Goal: Information Seeking & Learning: Learn about a topic

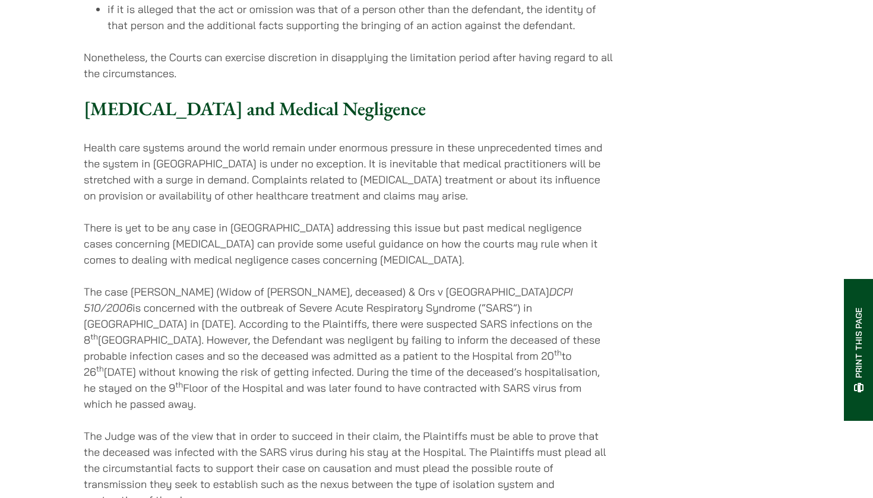
scroll to position [2290, 0]
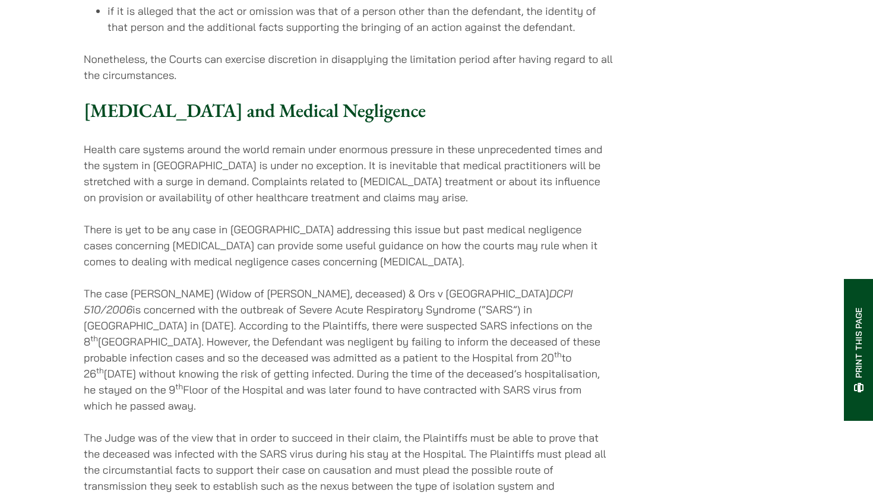
click at [255, 286] on p "The case [PERSON_NAME] (Widow of [PERSON_NAME], deceased) & Ors v [GEOGRAPHIC_D…" at bounding box center [348, 350] width 529 height 128
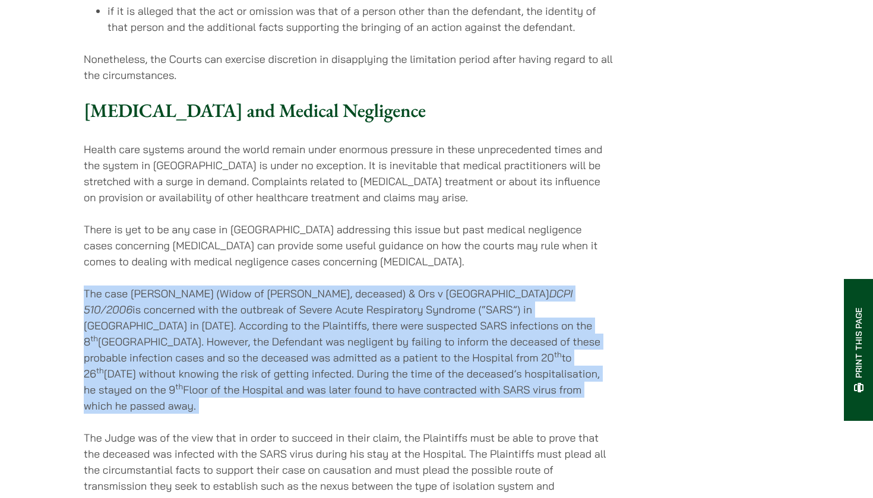
click at [255, 286] on p "The case [PERSON_NAME] (Widow of [PERSON_NAME], deceased) & Ors v [GEOGRAPHIC_D…" at bounding box center [348, 350] width 529 height 128
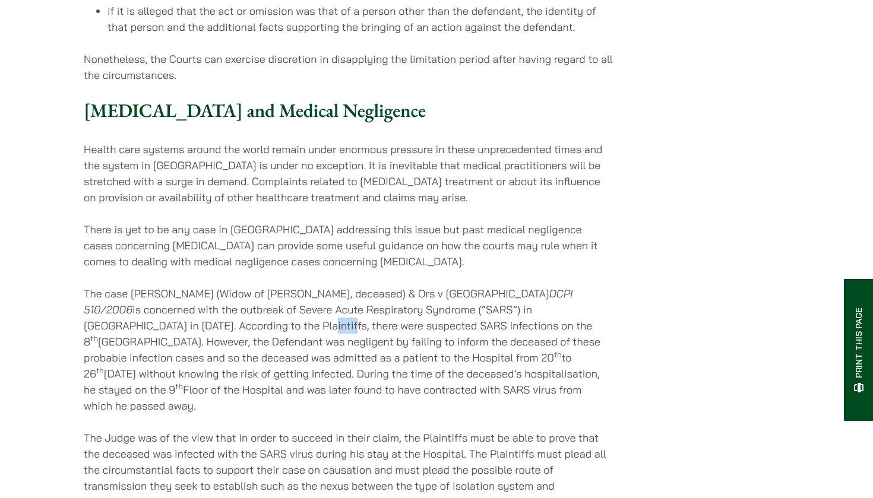
click at [255, 286] on p "The case [PERSON_NAME] (Widow of [PERSON_NAME], deceased) & Ors v [GEOGRAPHIC_D…" at bounding box center [348, 350] width 529 height 128
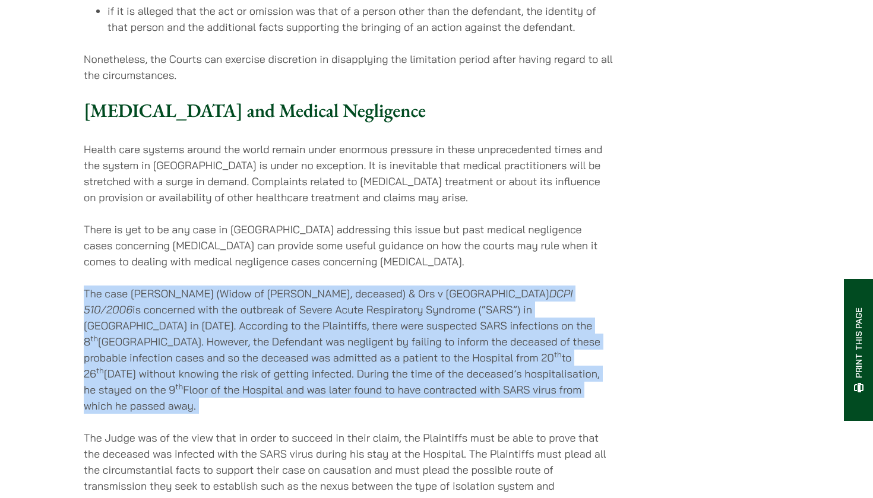
click at [255, 286] on p "The case [PERSON_NAME] (Widow of [PERSON_NAME], deceased) & Ors v [GEOGRAPHIC_D…" at bounding box center [348, 350] width 529 height 128
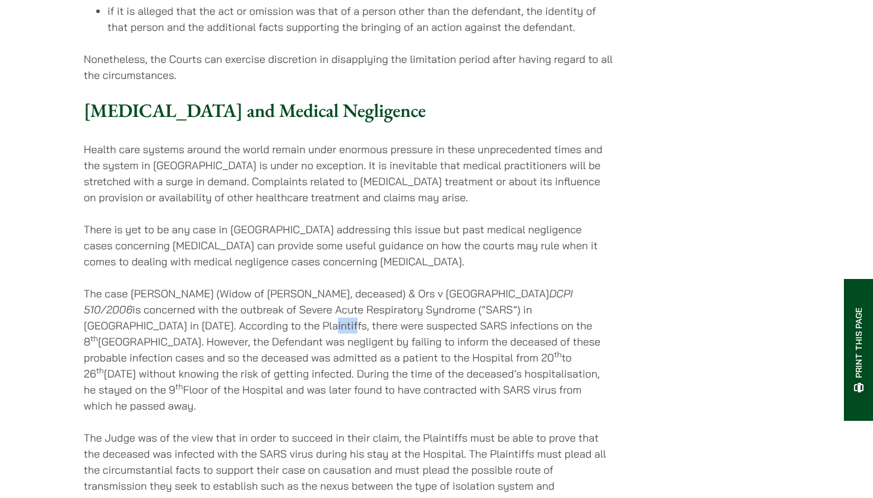
click at [255, 286] on p "The case [PERSON_NAME] (Widow of [PERSON_NAME], deceased) & Ors v [GEOGRAPHIC_D…" at bounding box center [348, 350] width 529 height 128
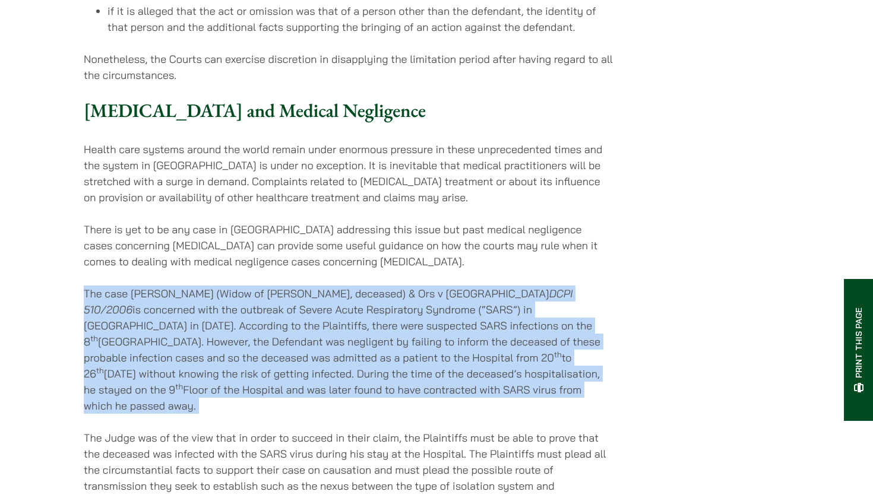
click at [255, 286] on p "The case [PERSON_NAME] (Widow of [PERSON_NAME], deceased) & Ors v [GEOGRAPHIC_D…" at bounding box center [348, 350] width 529 height 128
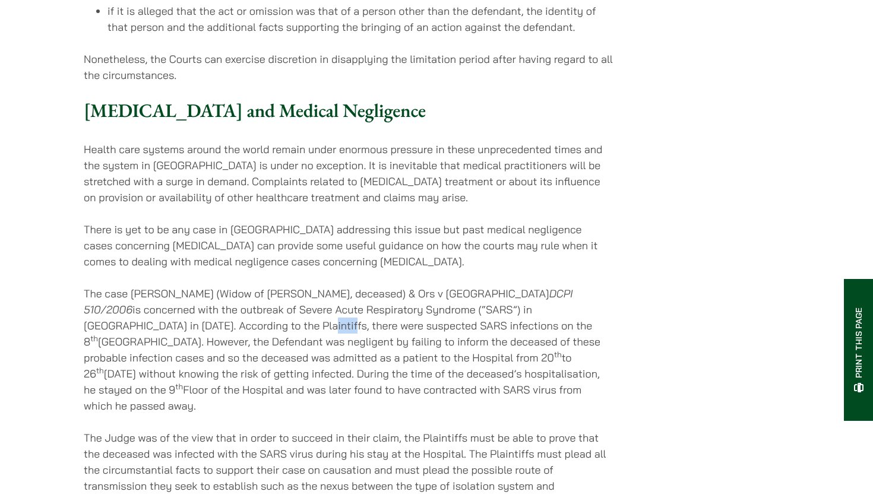
click at [255, 286] on p "The case [PERSON_NAME] (Widow of [PERSON_NAME], deceased) & Ors v [GEOGRAPHIC_D…" at bounding box center [348, 350] width 529 height 128
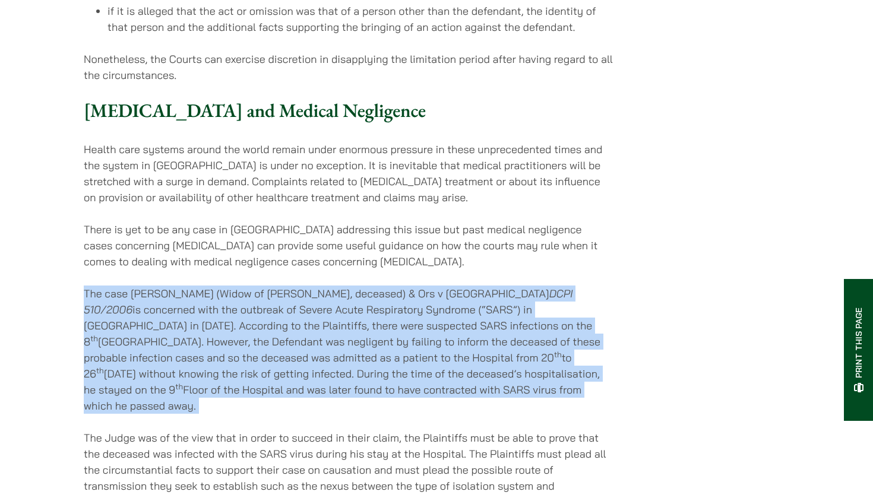
click at [255, 286] on p "The case [PERSON_NAME] (Widow of [PERSON_NAME], deceased) & Ors v [GEOGRAPHIC_D…" at bounding box center [348, 350] width 529 height 128
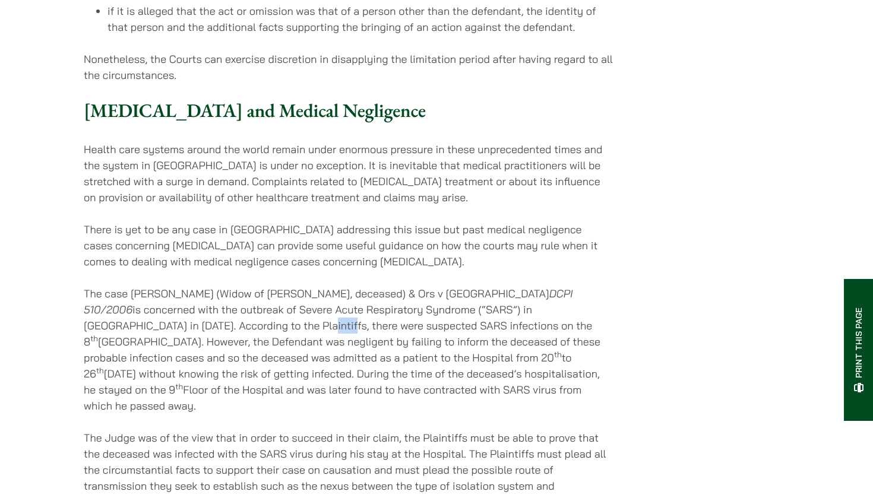
click at [255, 286] on p "The case [PERSON_NAME] (Widow of [PERSON_NAME], deceased) & Ors v [GEOGRAPHIC_D…" at bounding box center [348, 350] width 529 height 128
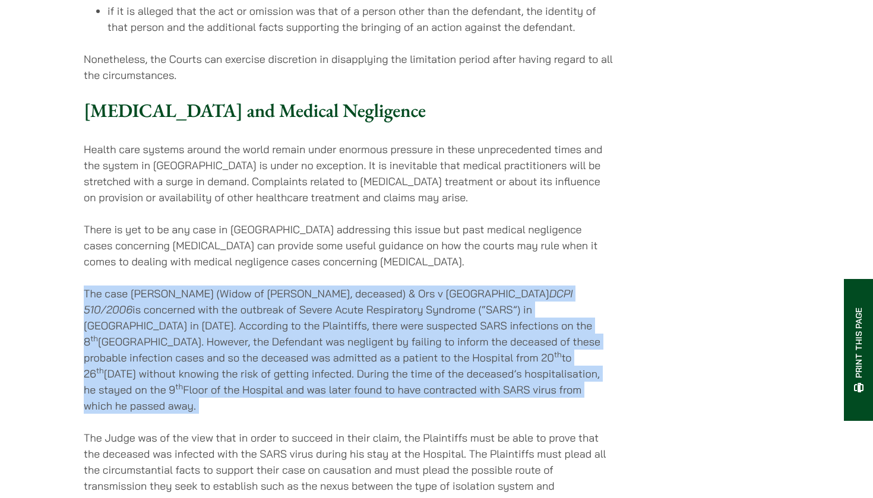
click at [255, 286] on p "The case [PERSON_NAME] (Widow of [PERSON_NAME], deceased) & Ors v [GEOGRAPHIC_D…" at bounding box center [348, 350] width 529 height 128
